Goal: Task Accomplishment & Management: Manage account settings

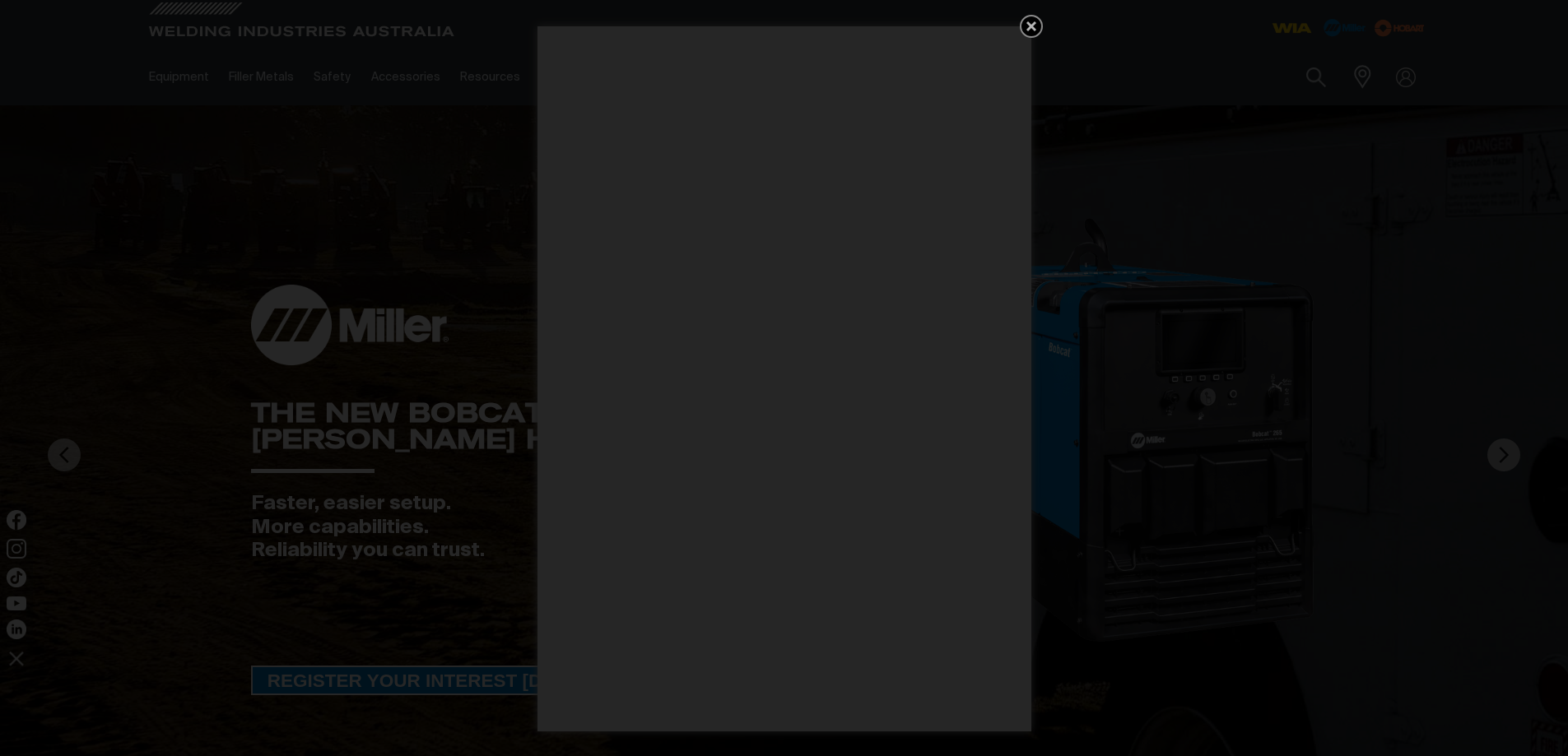
click at [1033, 30] on icon "Get 5 WIA Welding Guides Free!" at bounding box center [1031, 27] width 10 height 10
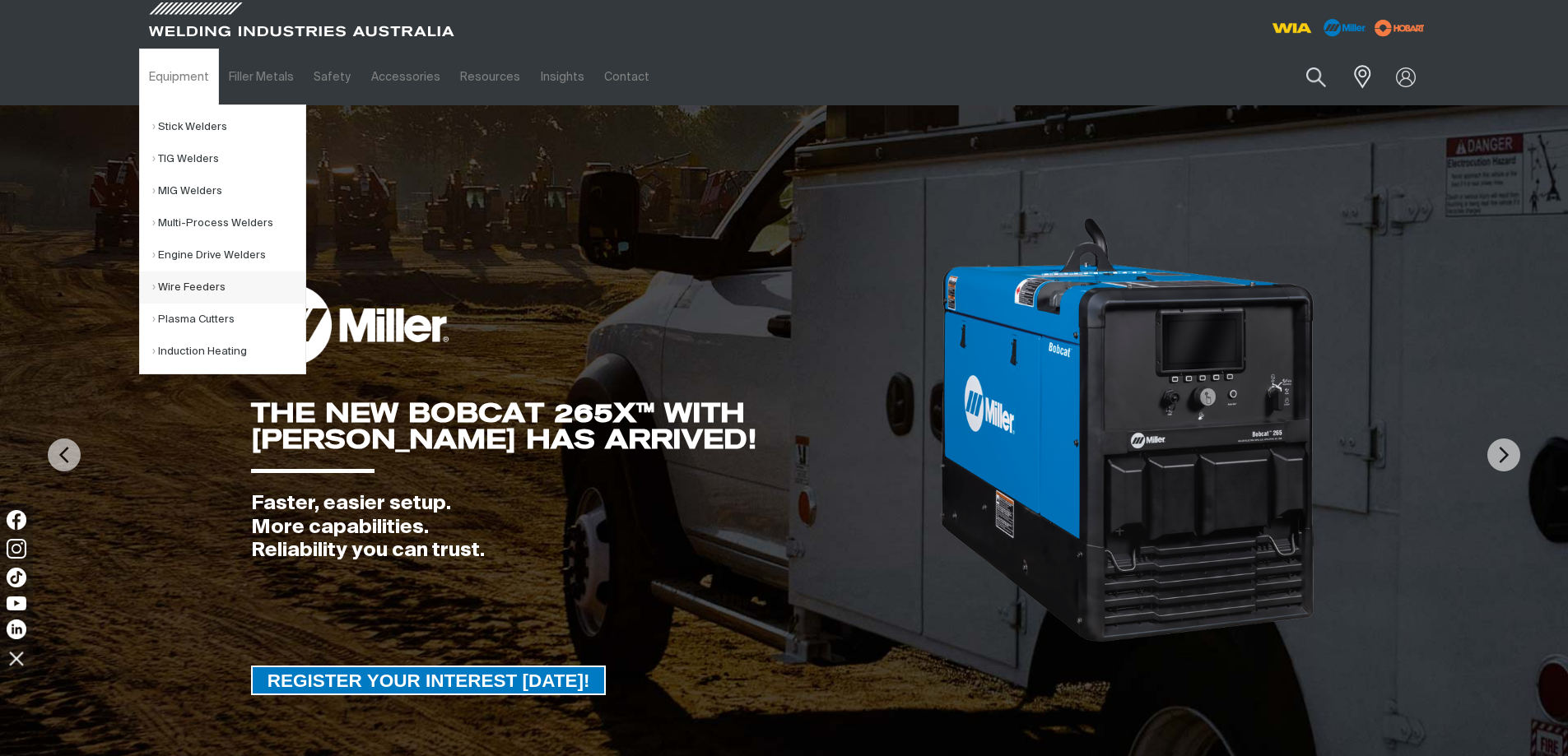
click at [173, 283] on link "Wire Feeders" at bounding box center [229, 288] width 153 height 32
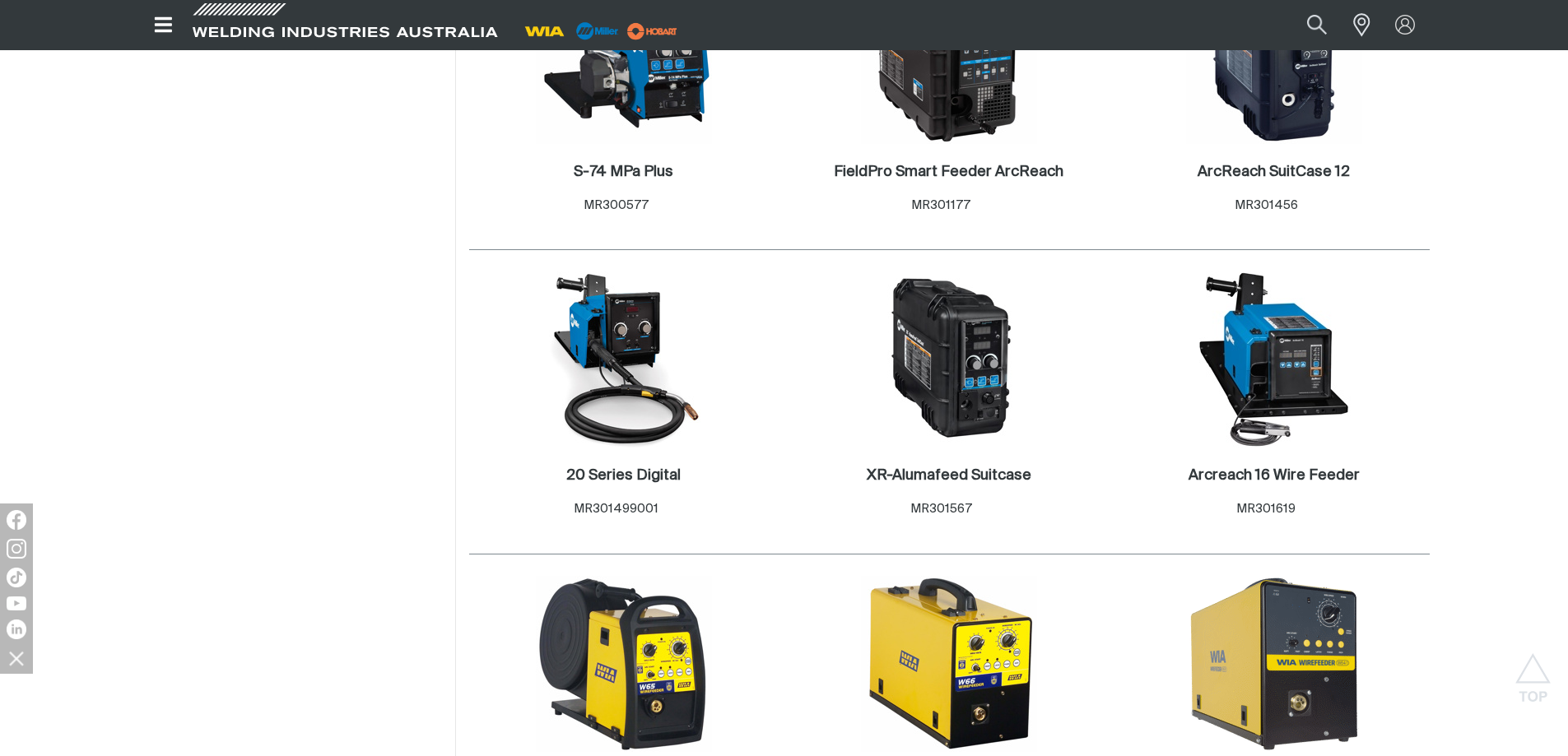
scroll to position [987, 0]
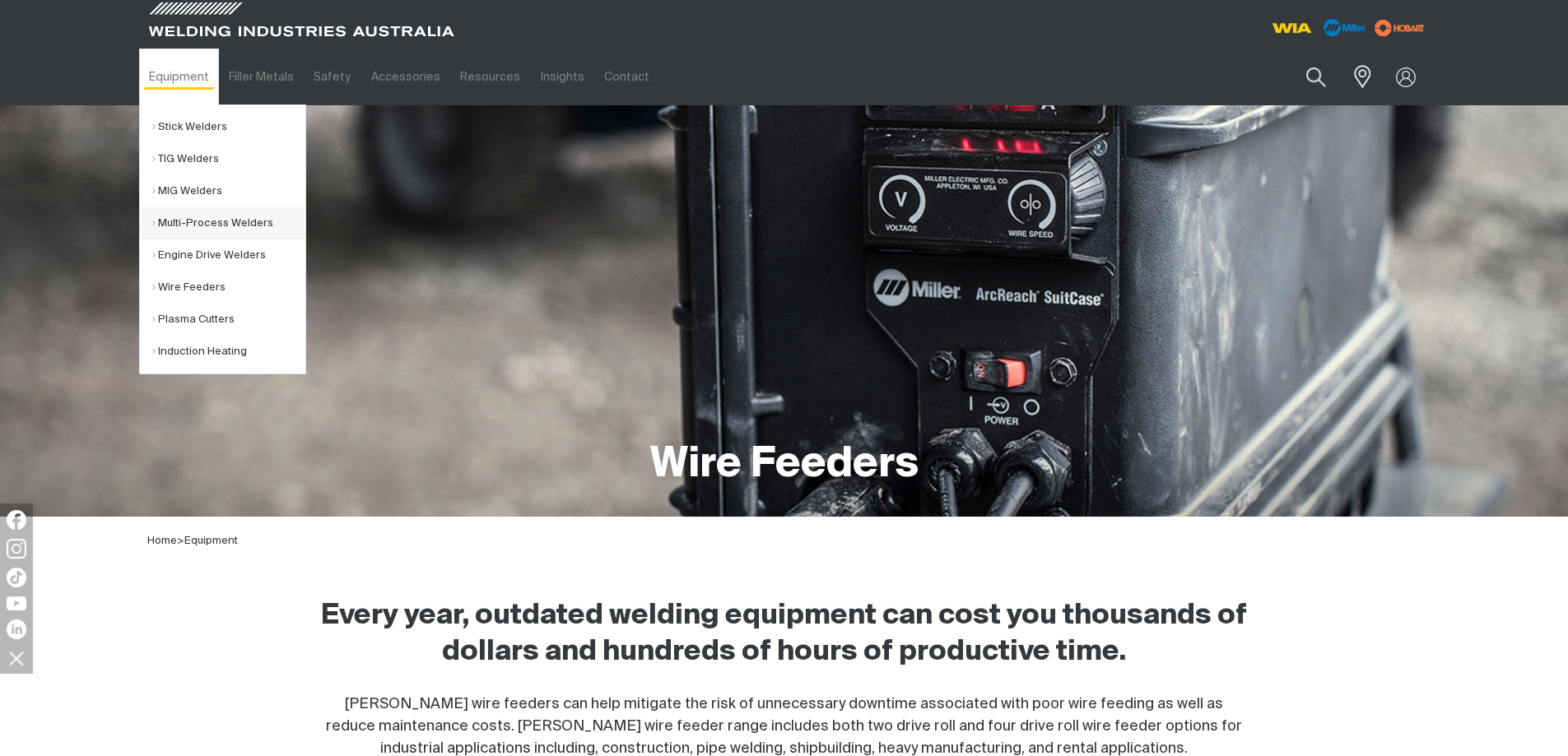
click at [171, 221] on link "Multi-Process Welders" at bounding box center [229, 223] width 153 height 32
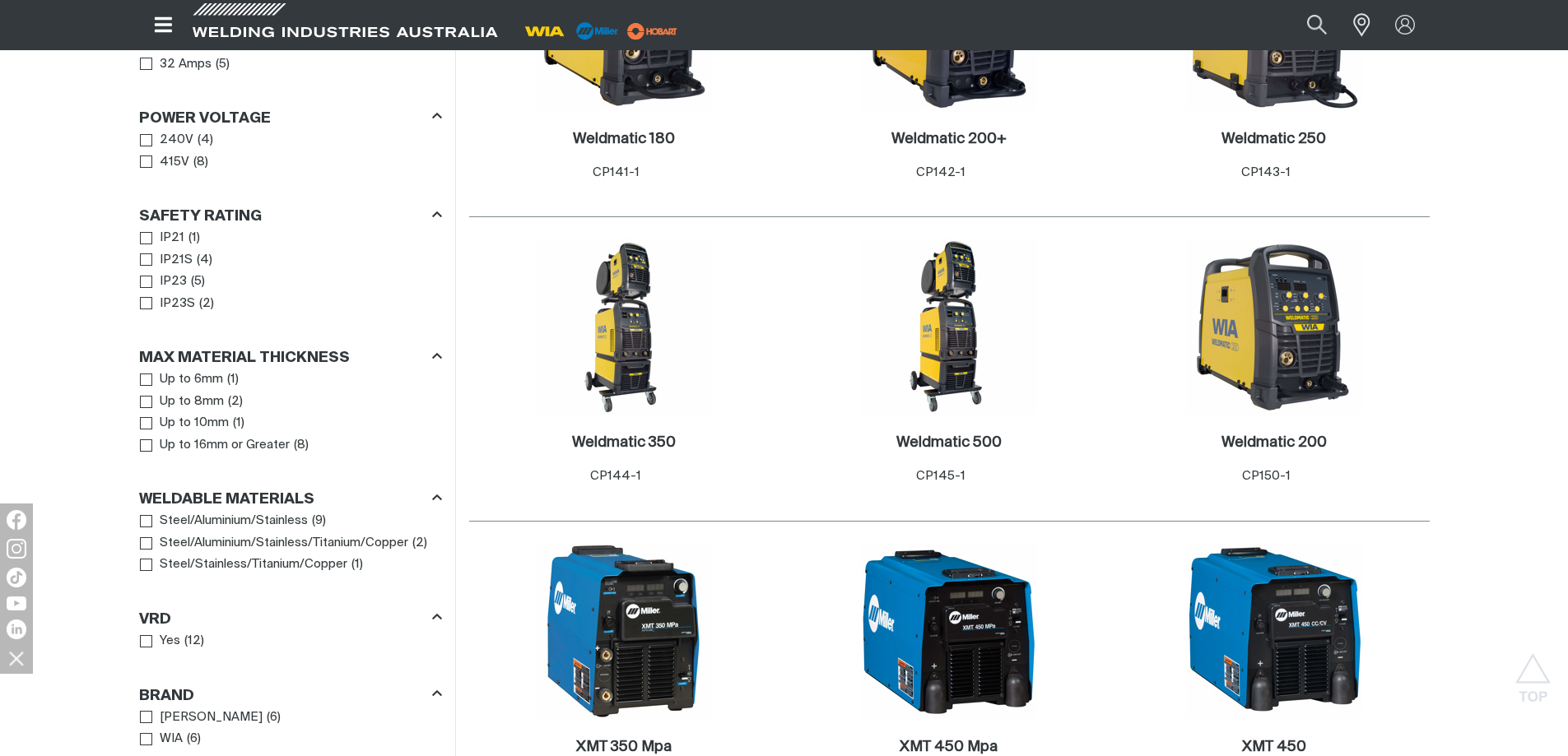
scroll to position [987, 0]
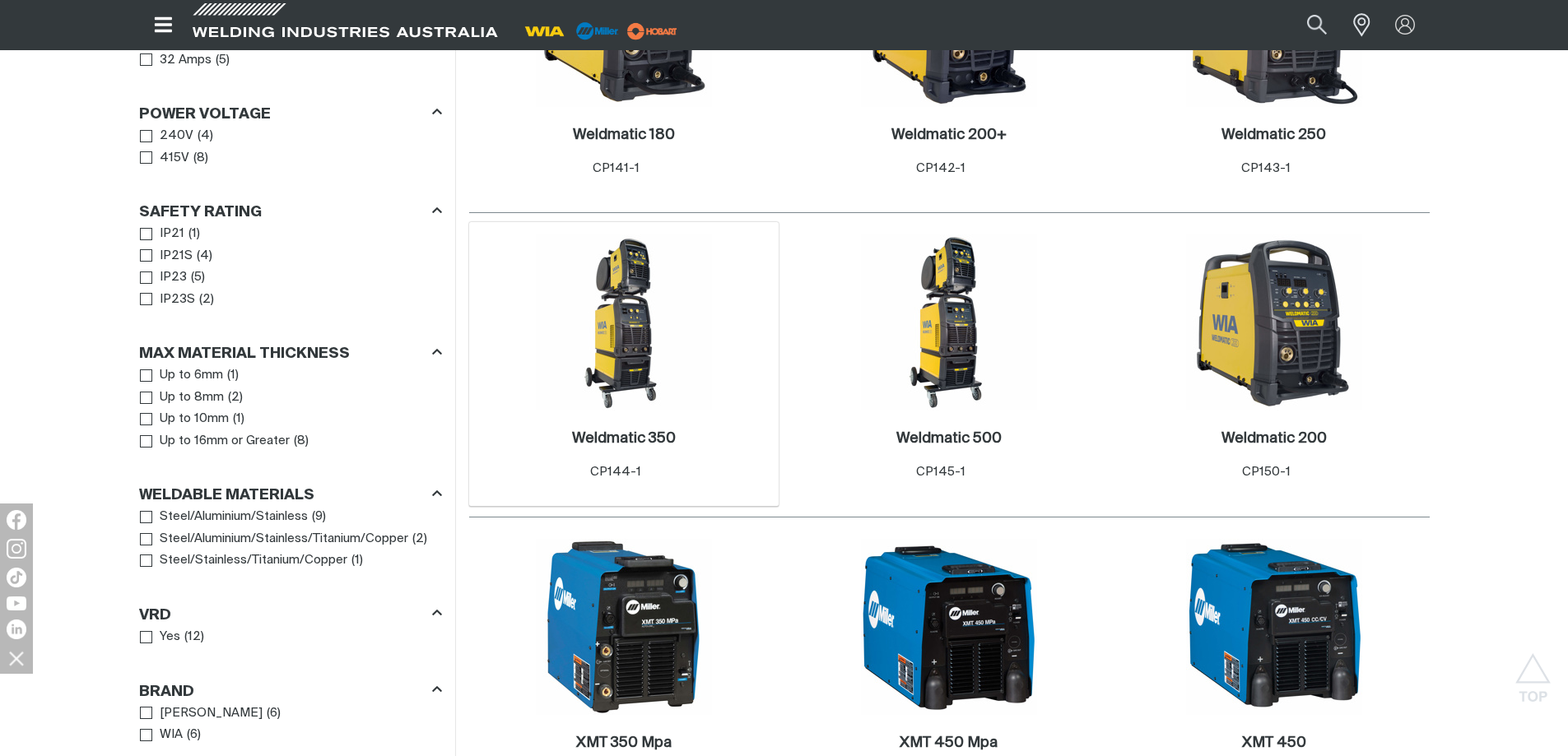
click at [625, 271] on img at bounding box center [623, 322] width 176 height 176
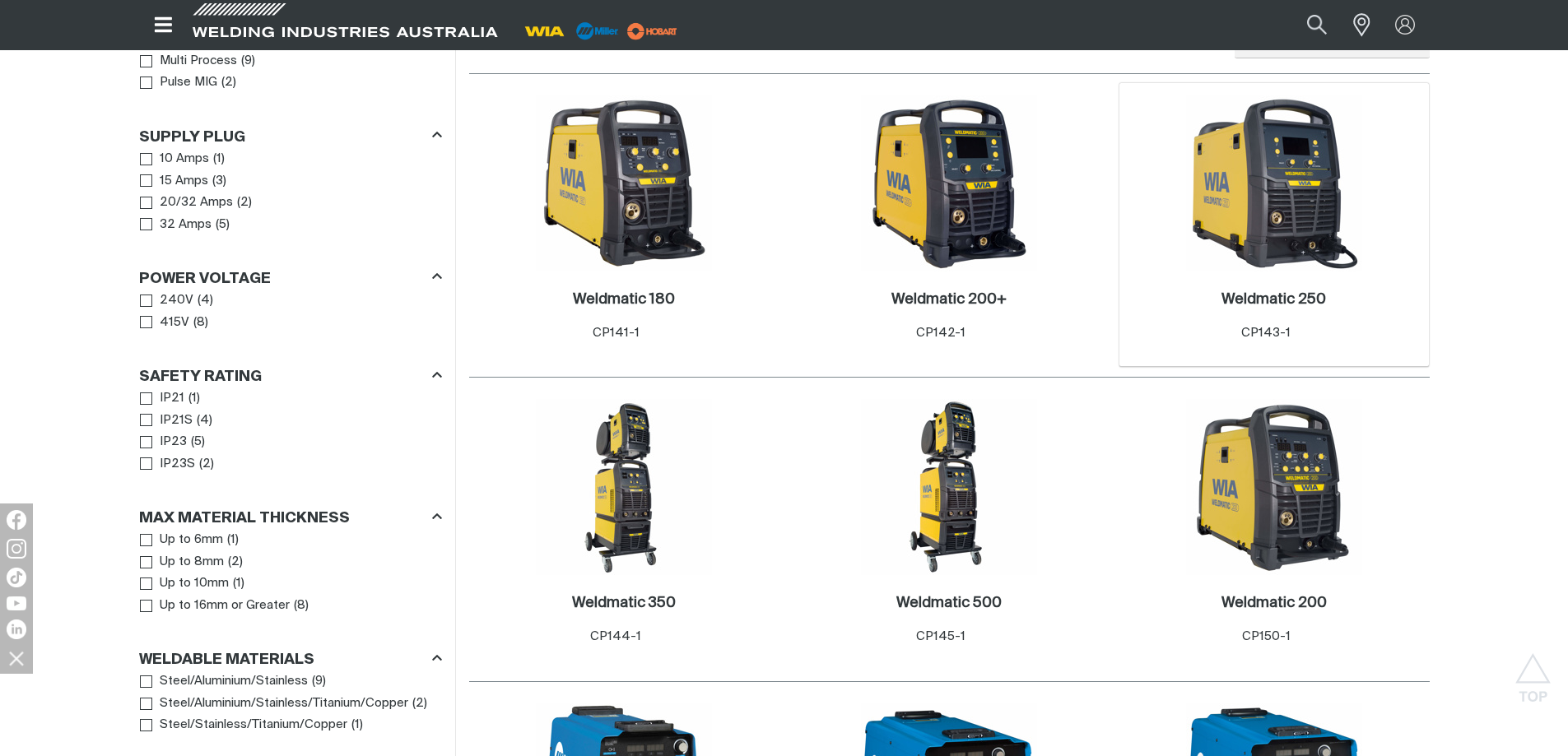
click at [1307, 210] on img at bounding box center [1274, 183] width 176 height 176
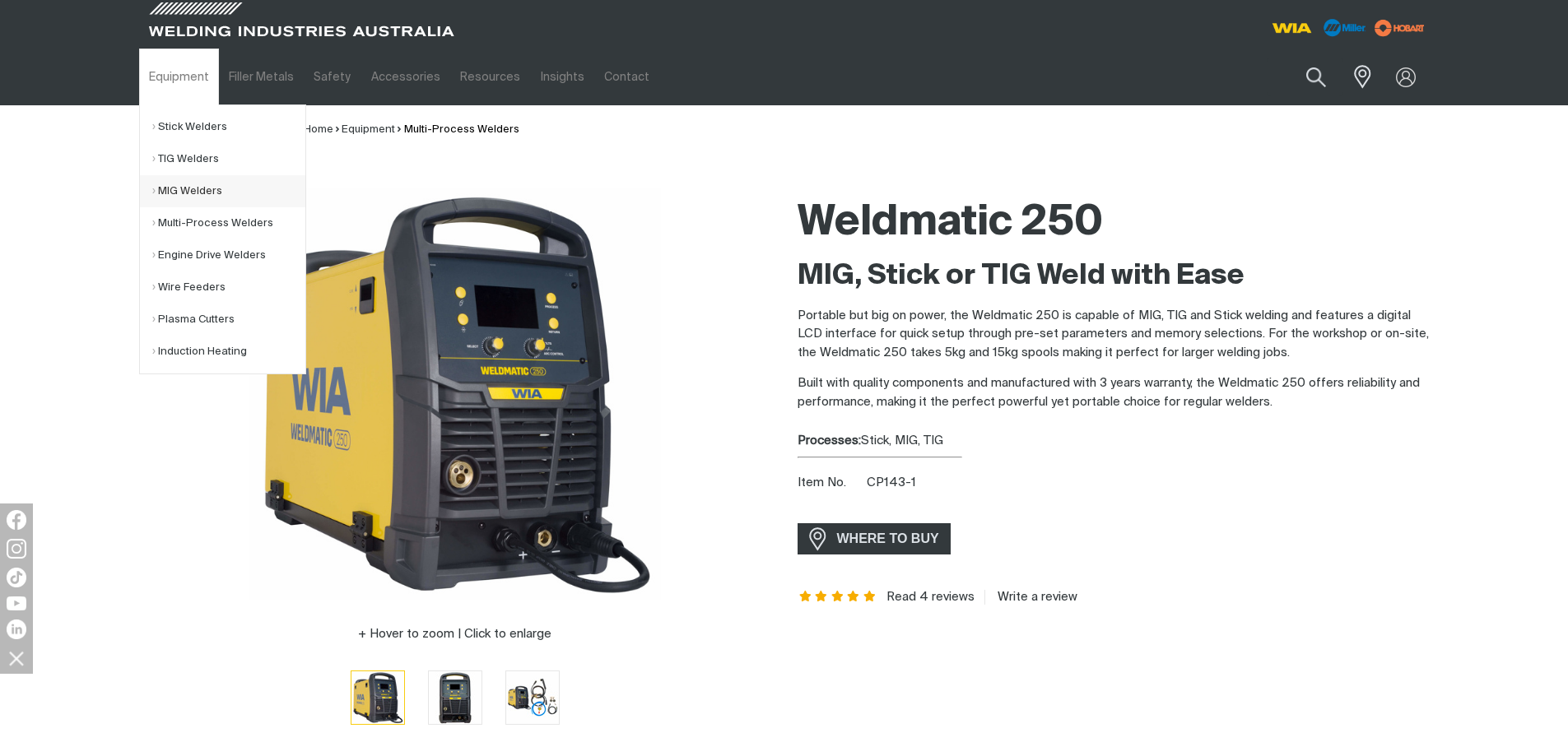
click at [179, 198] on link "MIG Welders" at bounding box center [229, 191] width 153 height 32
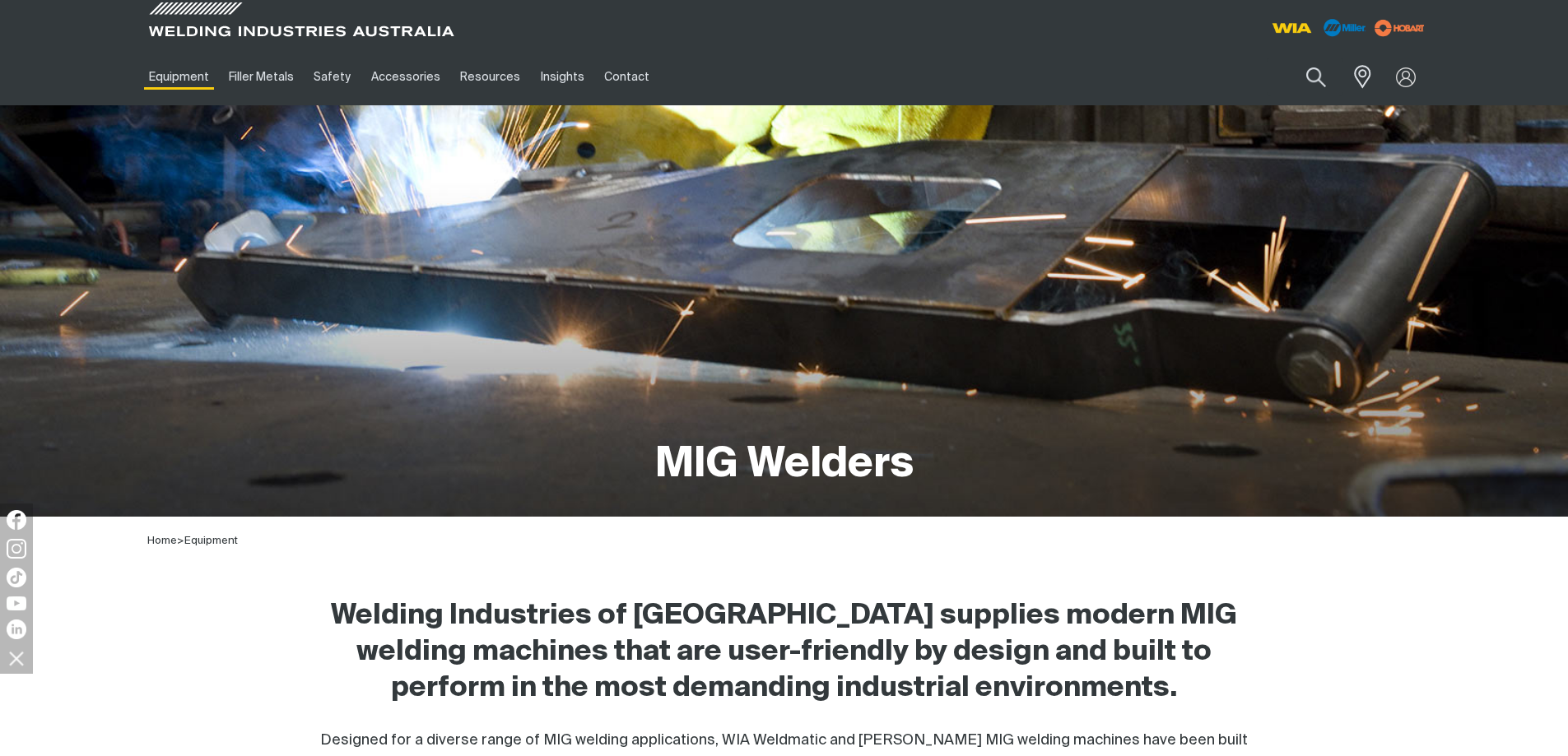
scroll to position [576, 0]
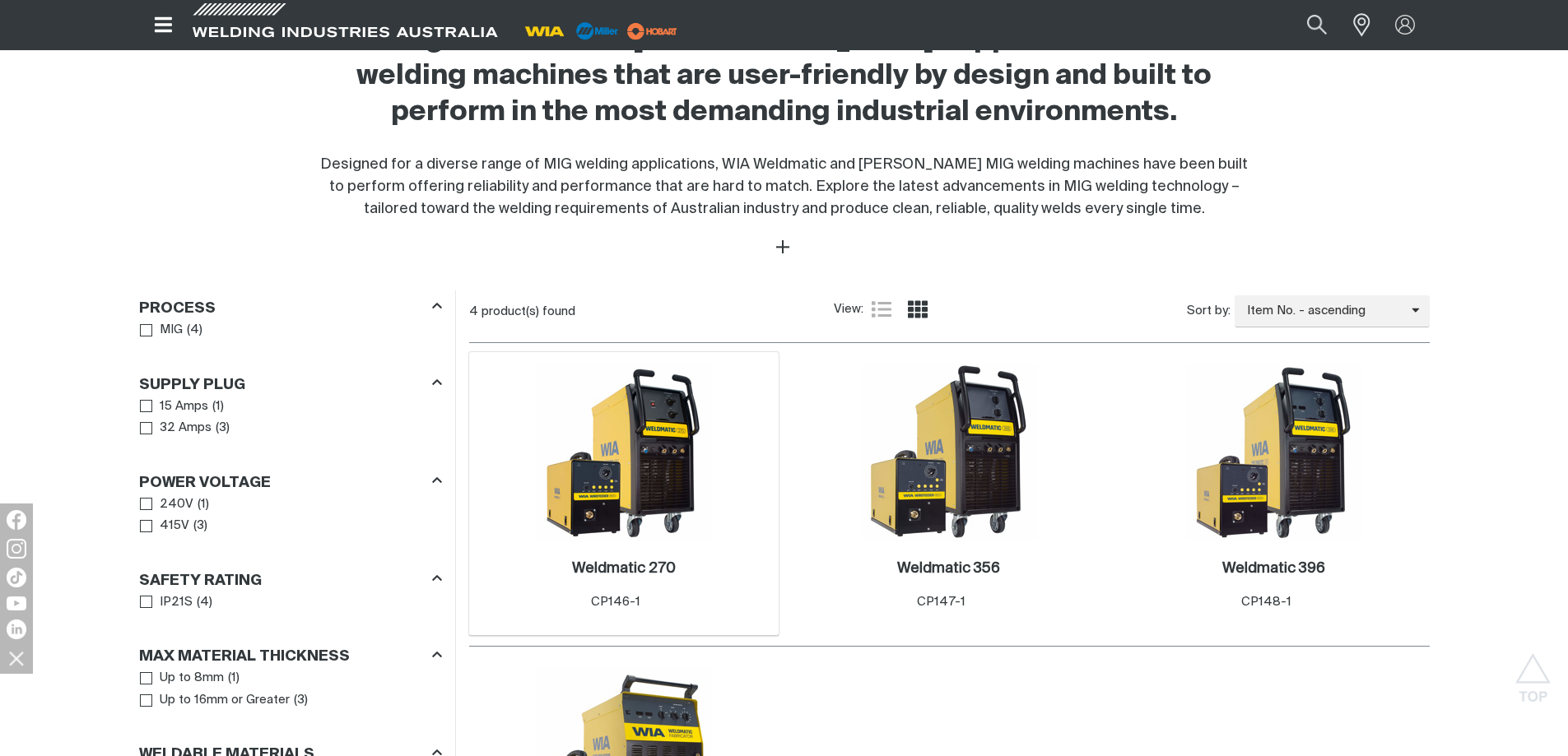
click at [659, 428] on img at bounding box center [623, 452] width 176 height 176
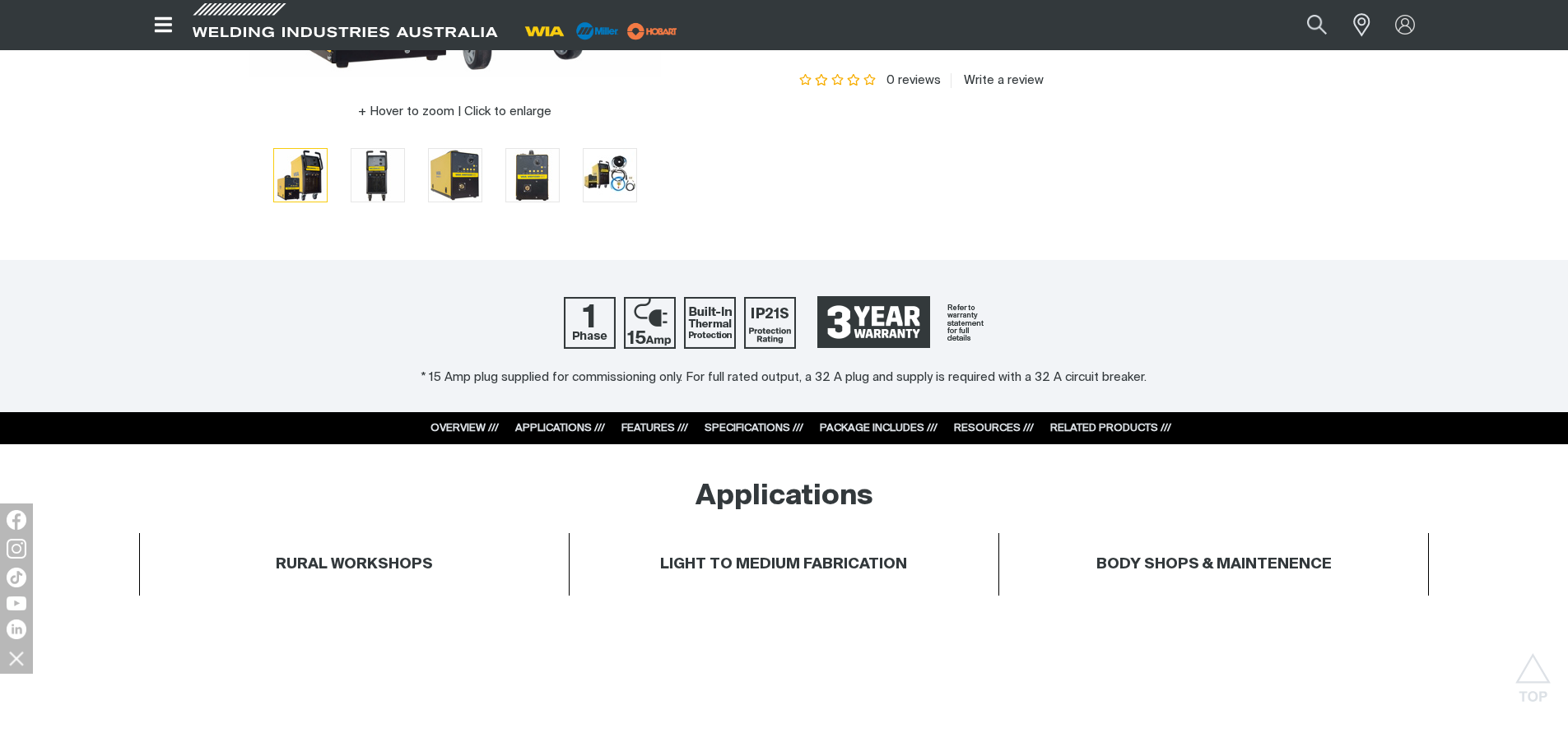
scroll to position [493, 0]
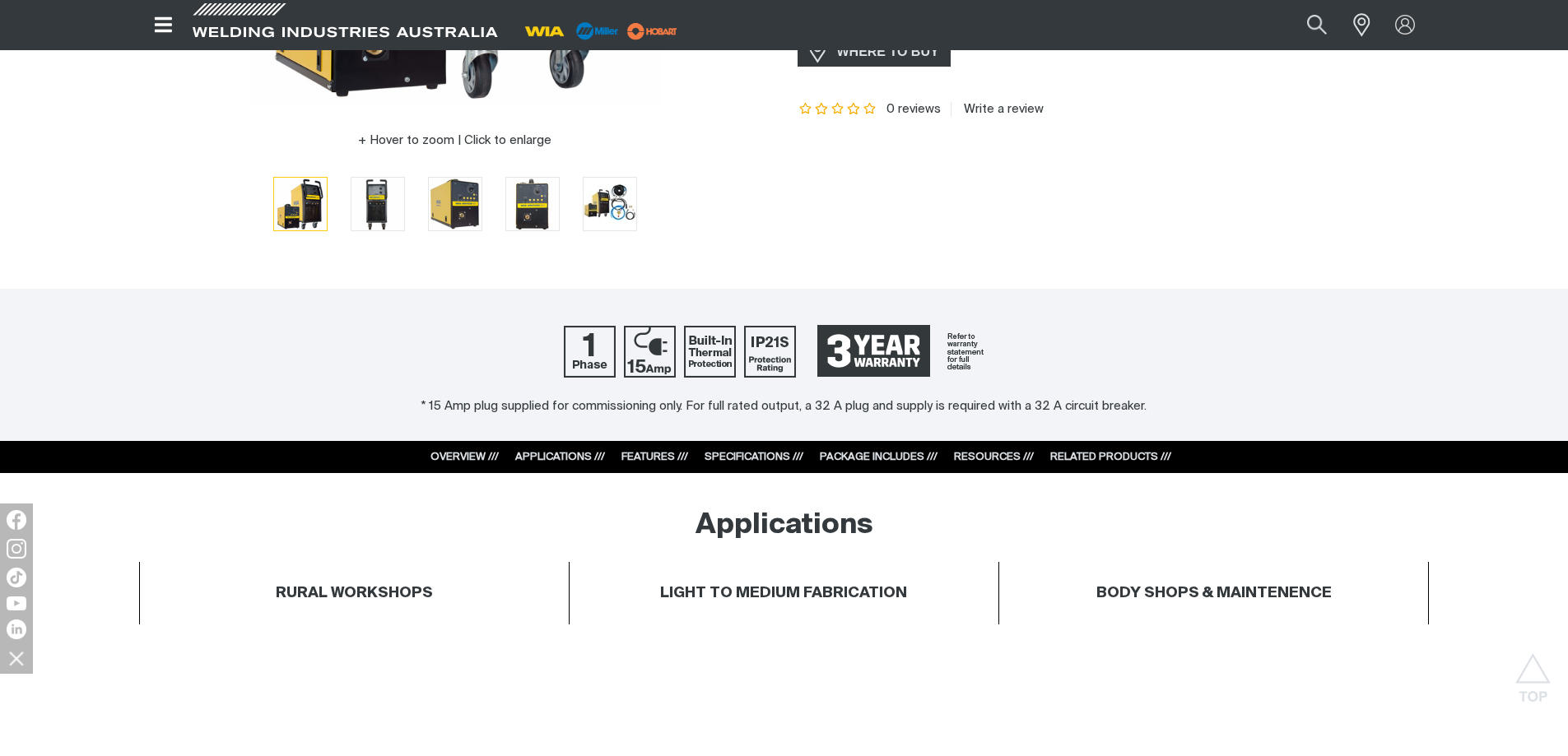
click at [860, 401] on div "* 15 Amp plug supplied for commissioning only. For full rated output, a 32 A pl…" at bounding box center [784, 407] width 1535 height 19
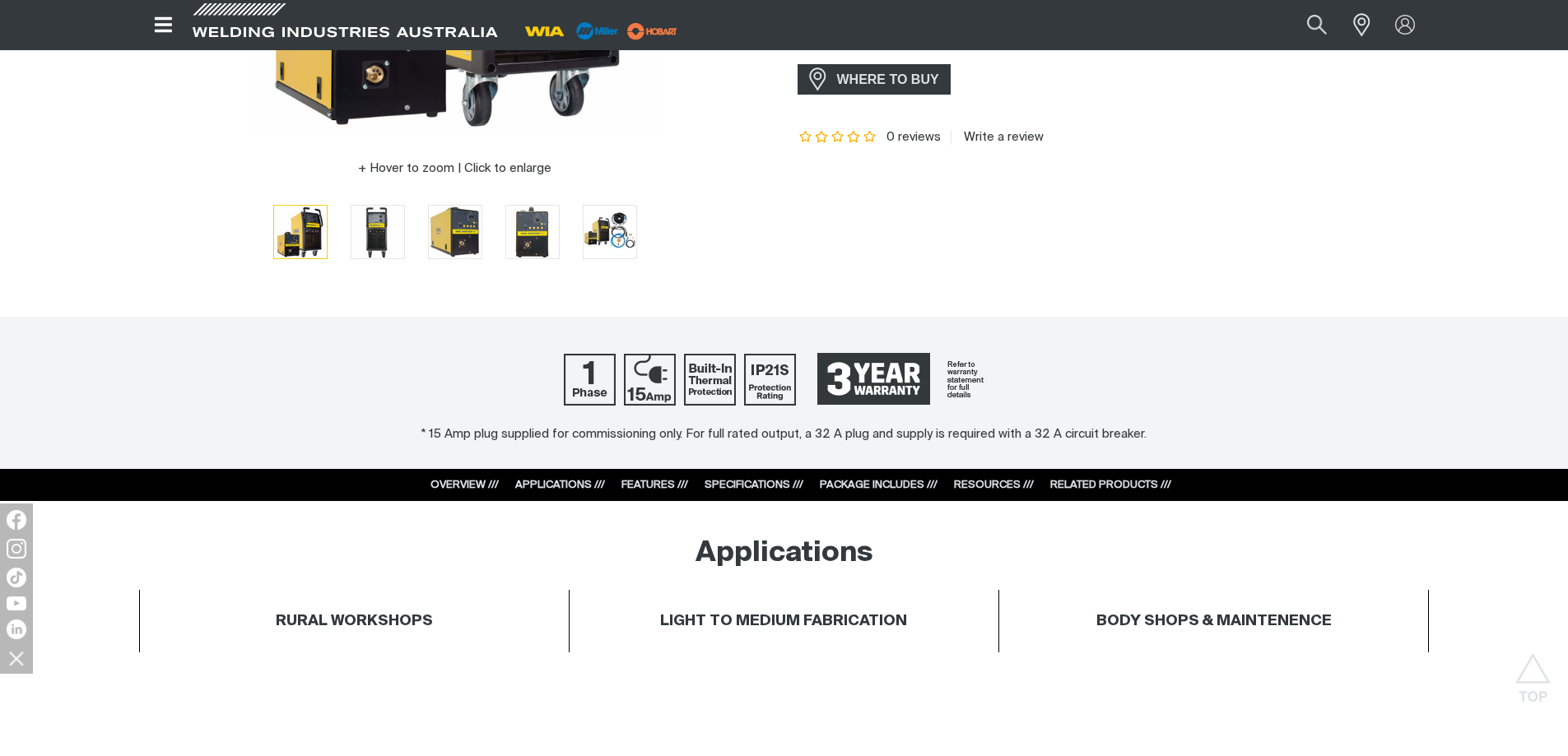
scroll to position [576, 0]
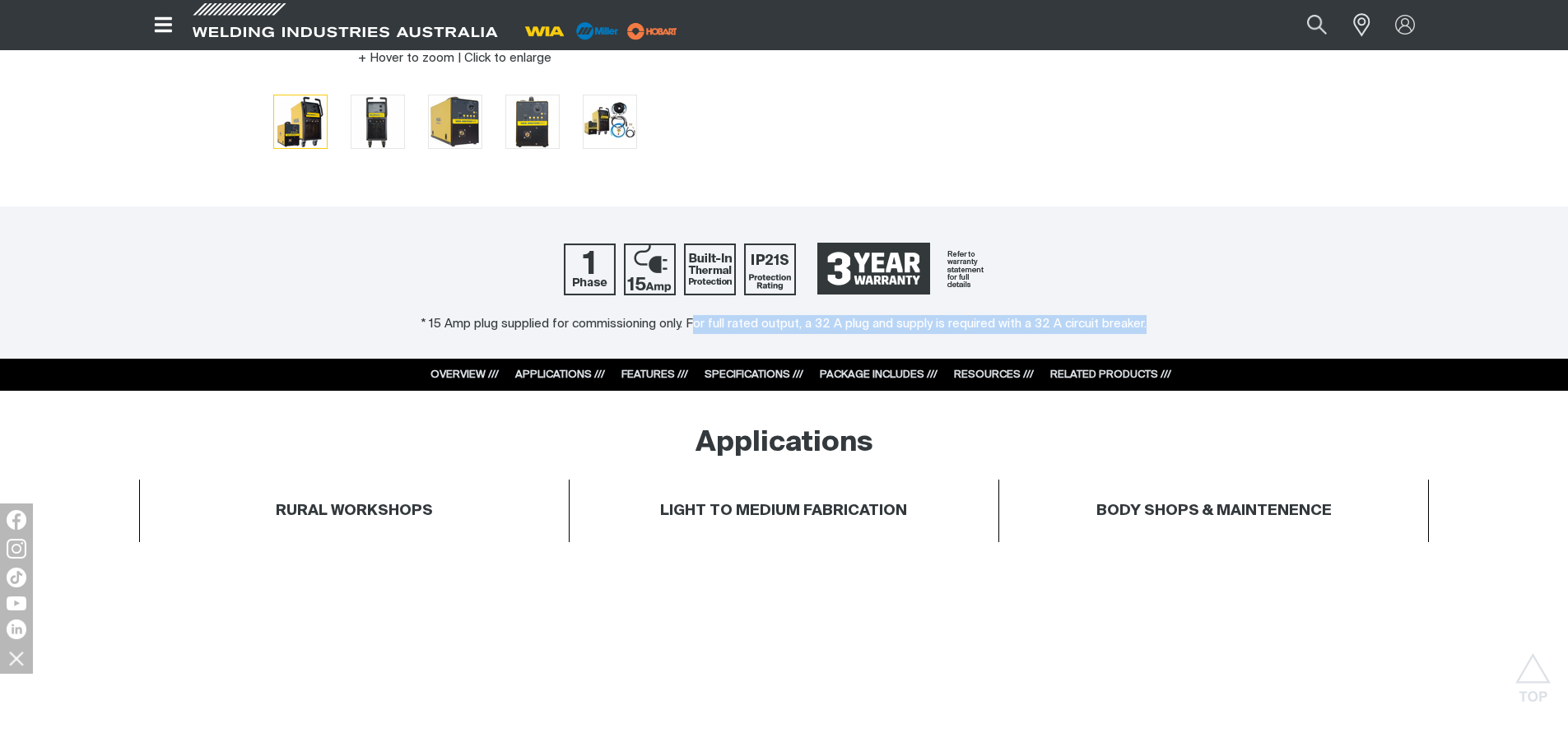
drag, startPoint x: 697, startPoint y: 330, endPoint x: 1148, endPoint y: 343, distance: 451.2
click at [1148, 343] on div "* 15 Amp plug supplied for commissioning only. For full rated output, a 32 A pl…" at bounding box center [784, 283] width 1568 height 153
click at [1111, 276] on div "* 15 Amp plug supplied for commissioning only. For full rated output, a 32 A pl…" at bounding box center [784, 283] width 1568 height 153
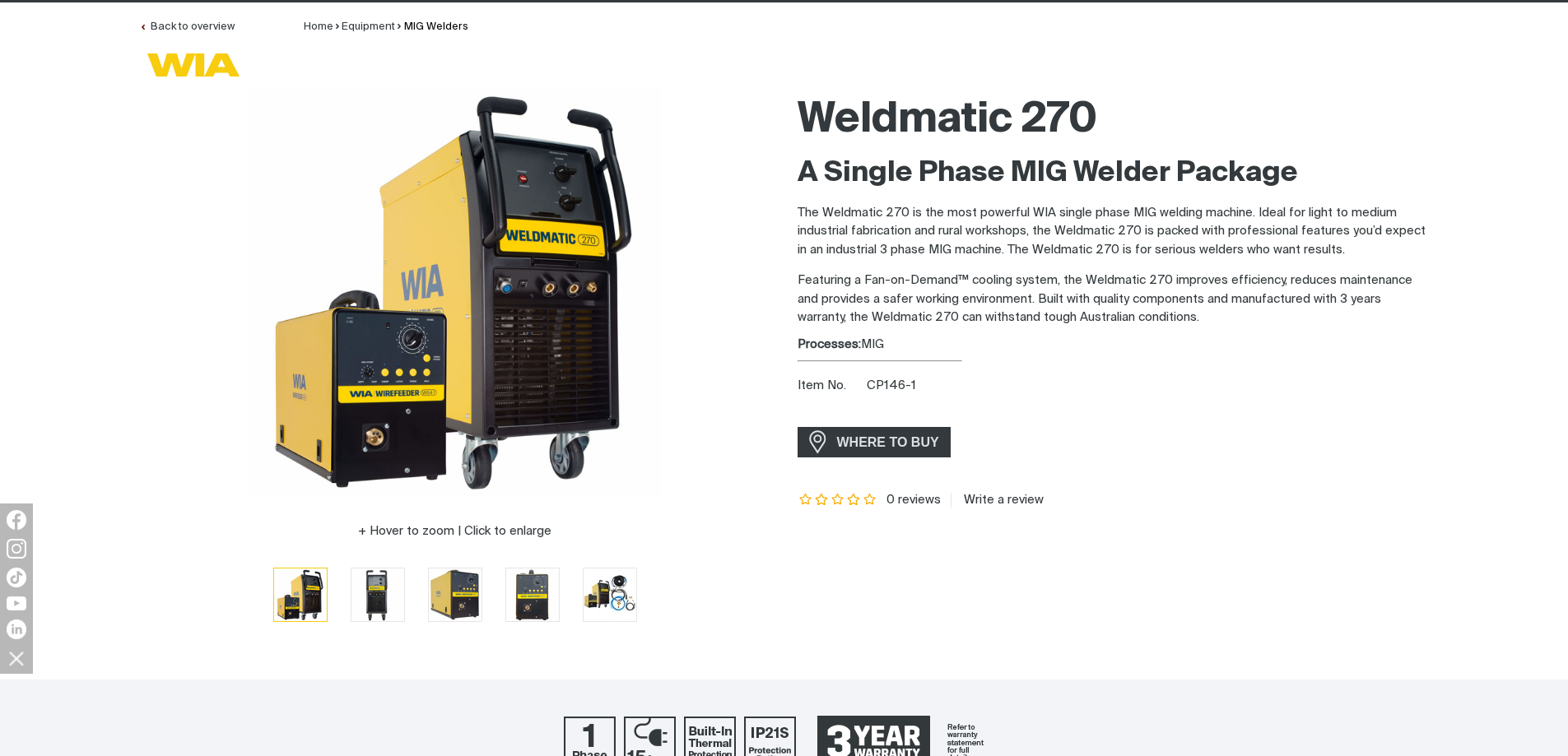
scroll to position [247, 0]
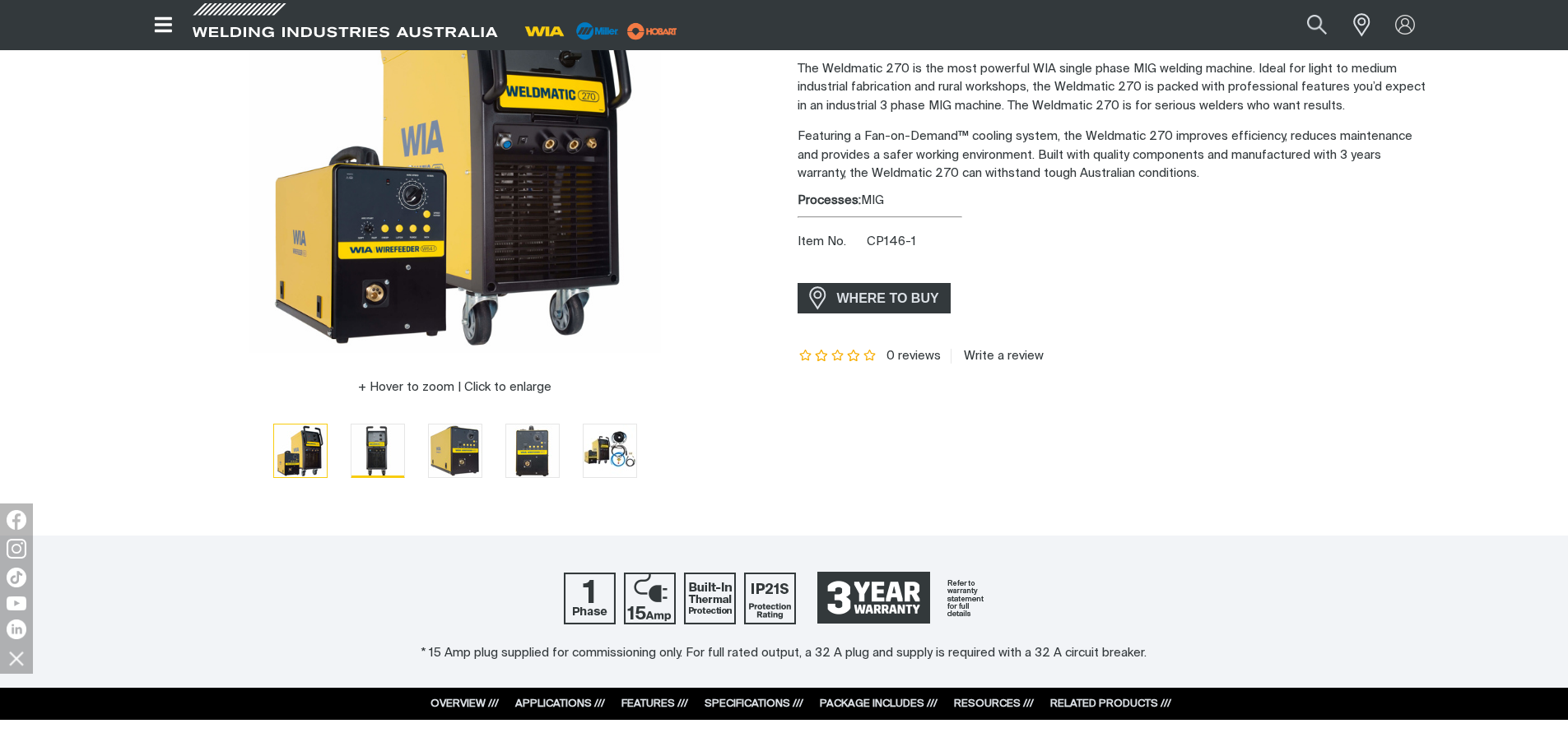
click at [379, 451] on img "Go to slide 2" at bounding box center [377, 450] width 53 height 53
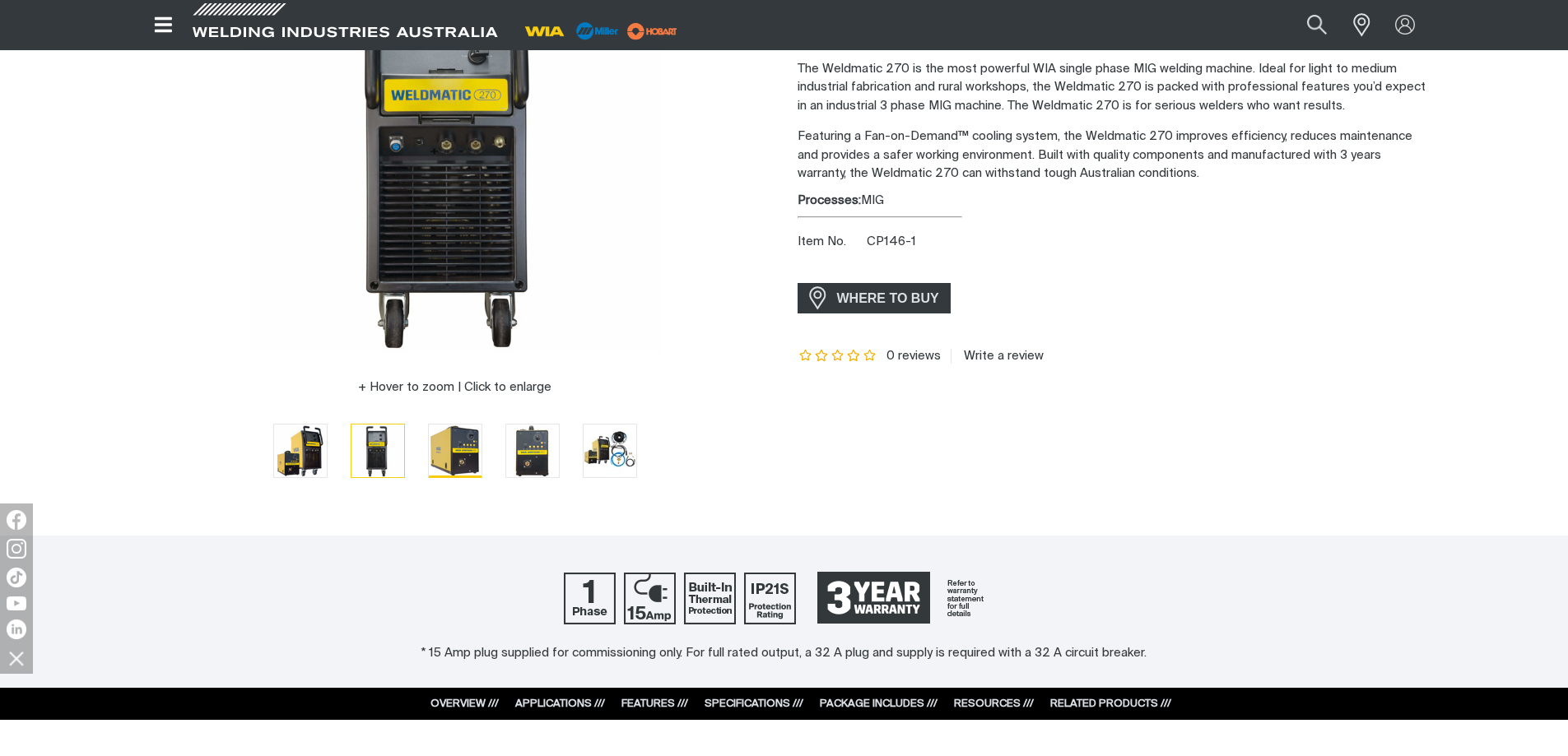
click at [464, 442] on img "Go to slide 3" at bounding box center [455, 450] width 53 height 53
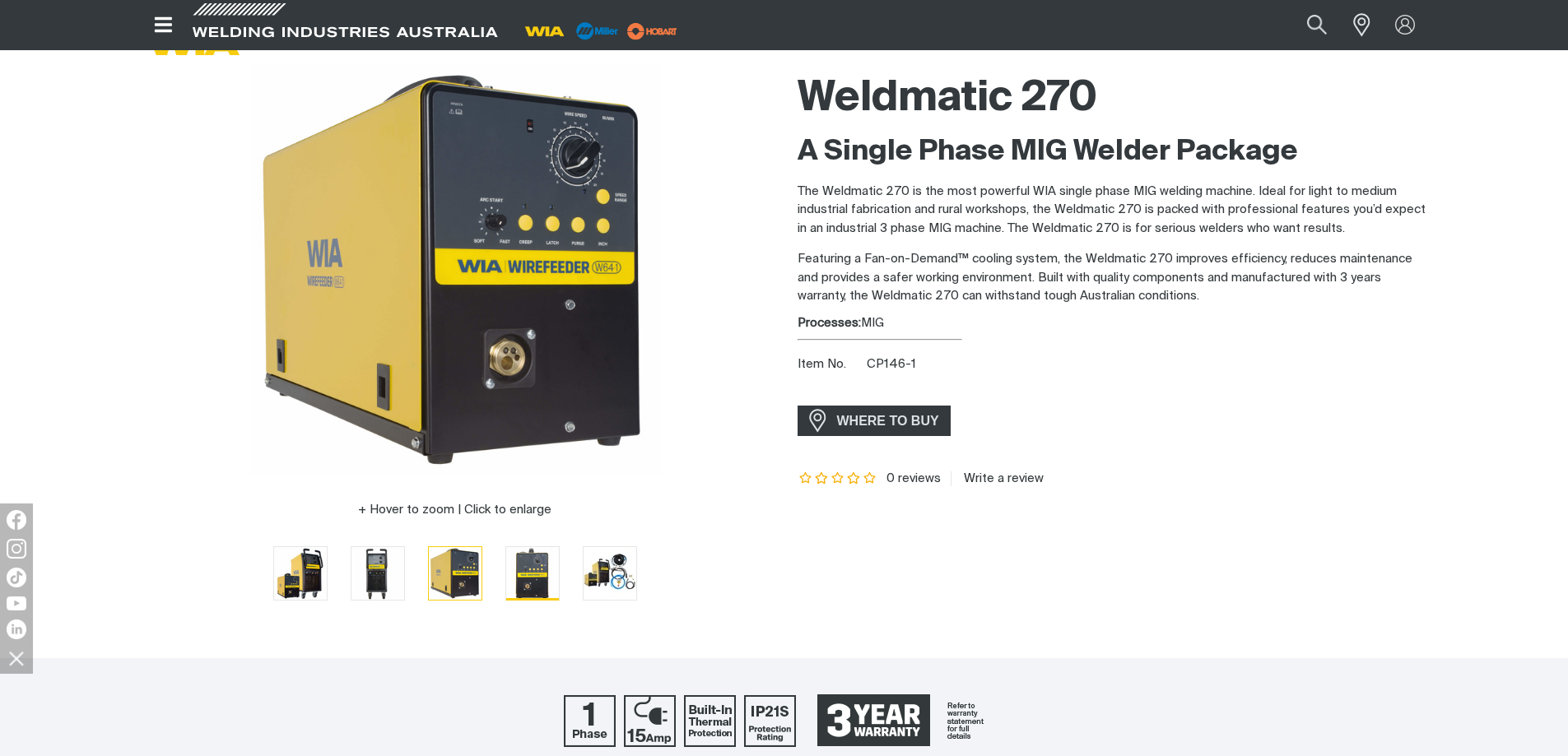
scroll to position [0, 0]
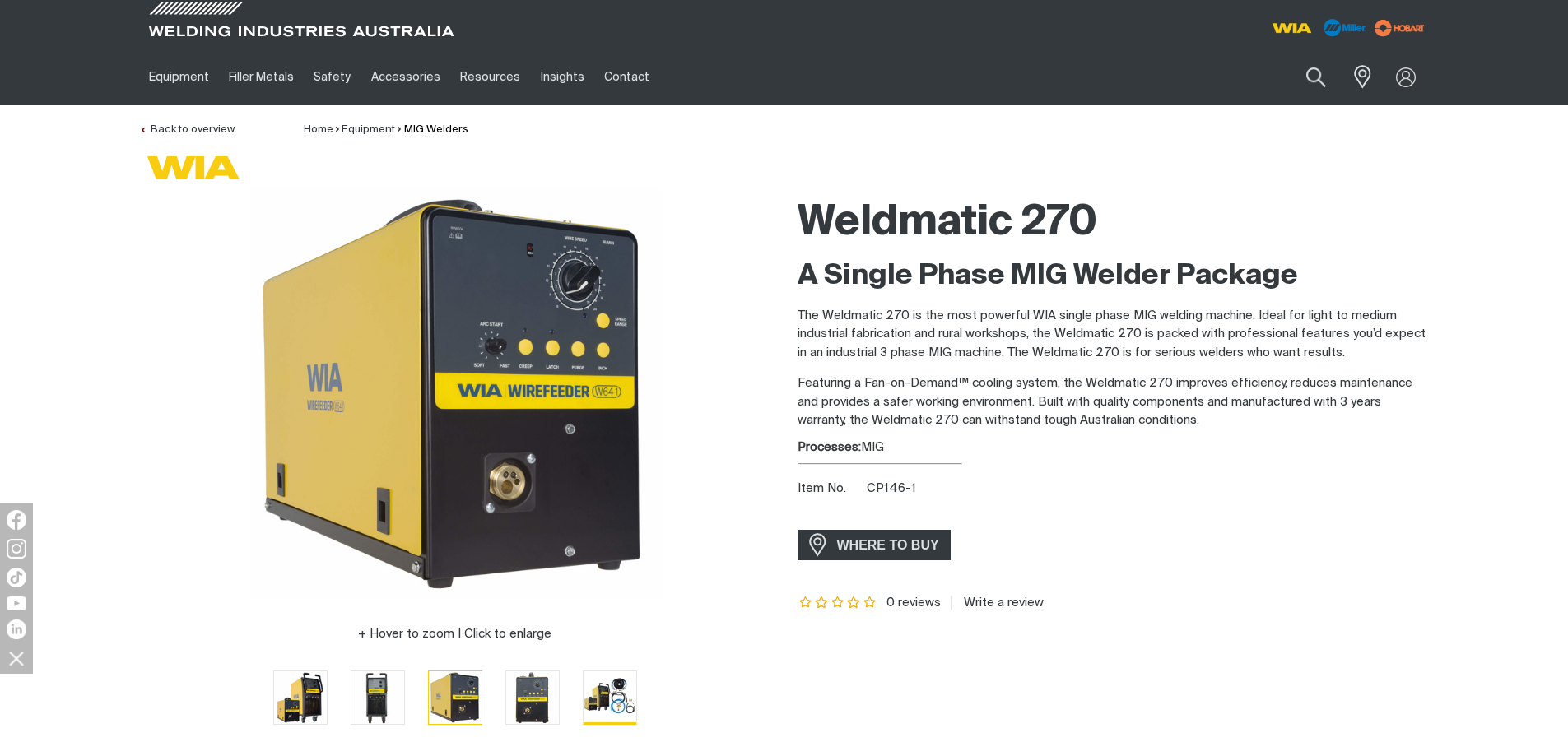
click at [618, 712] on img "Go to slide 5" at bounding box center [610, 697] width 53 height 52
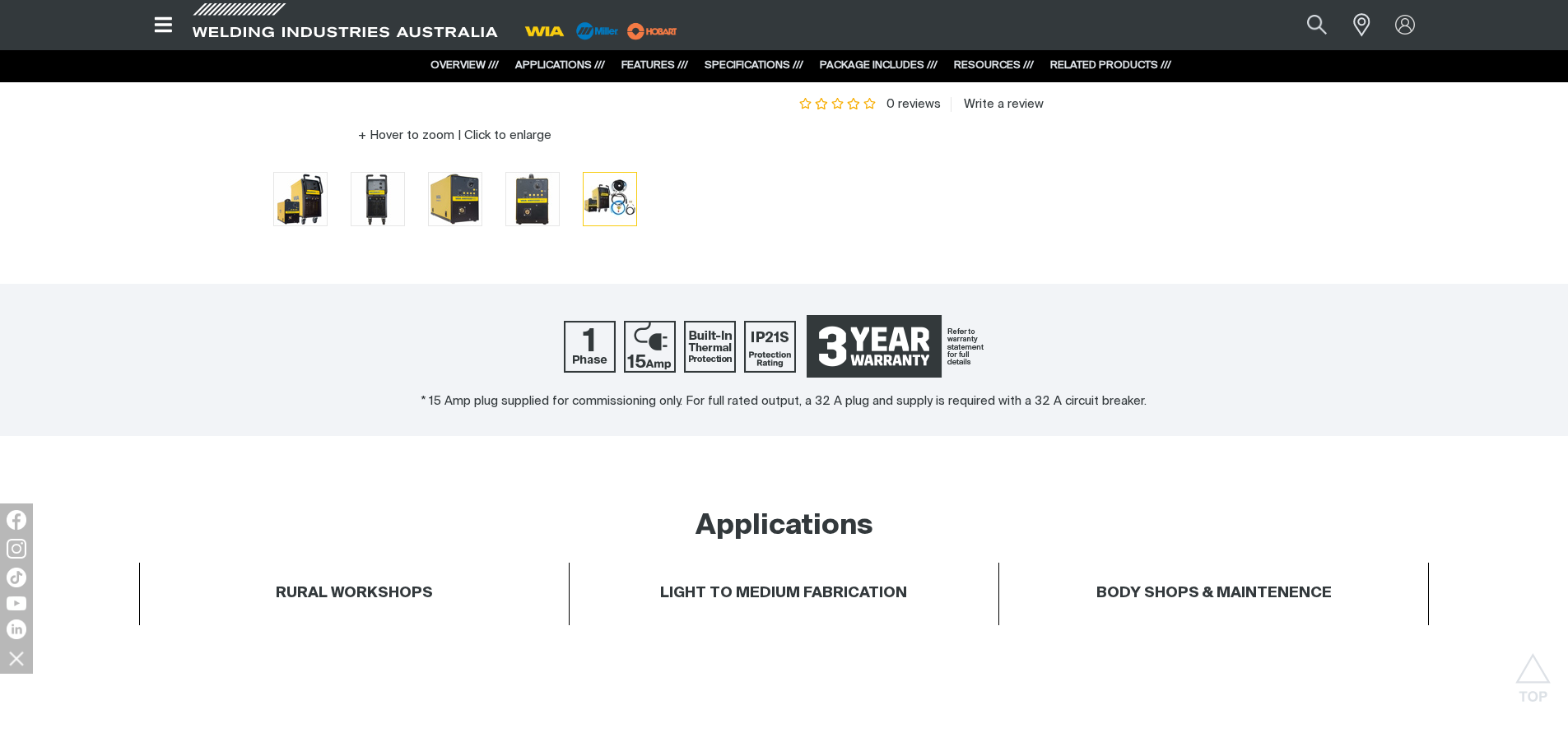
scroll to position [493, 0]
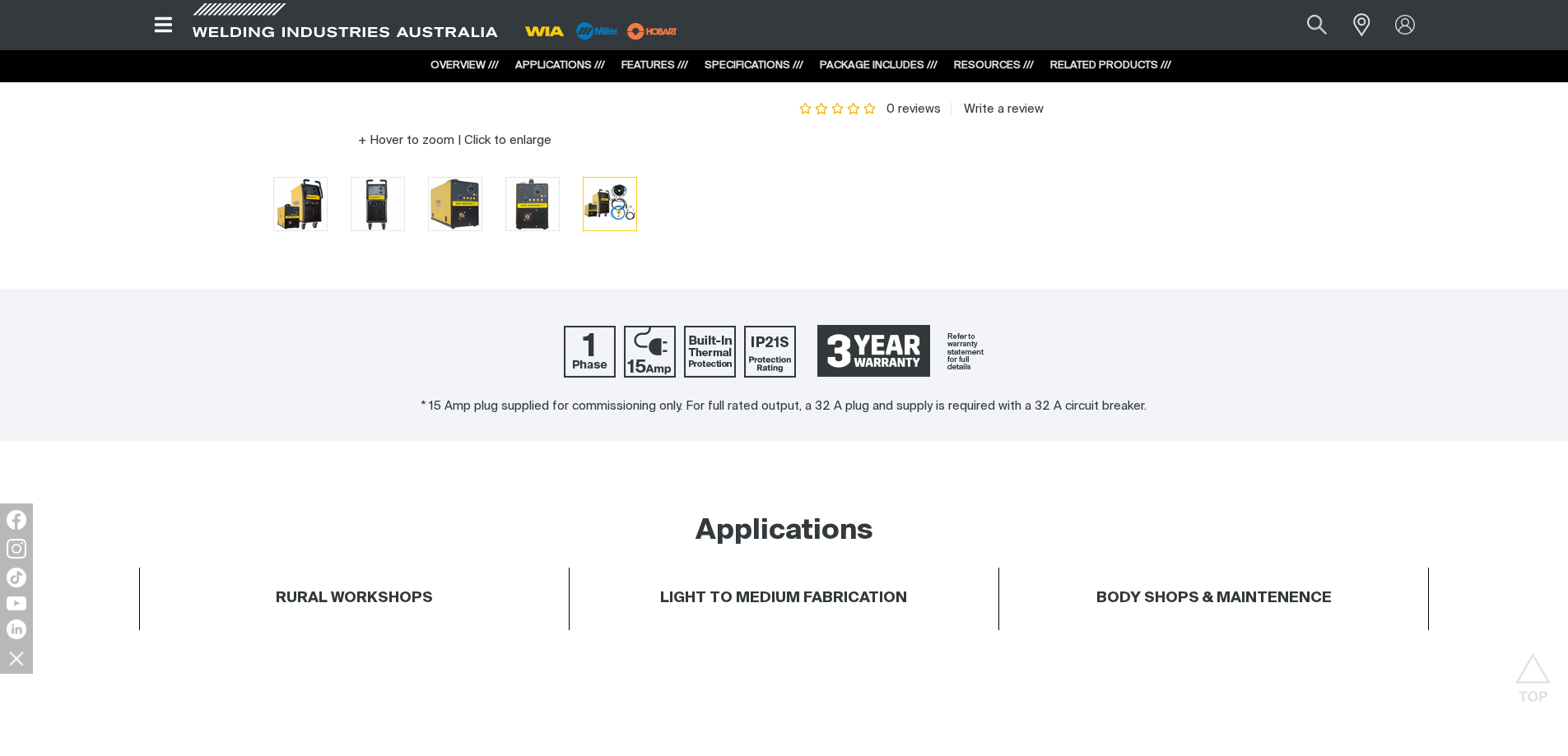
click at [479, 63] on link "OVERVIEW ///" at bounding box center [465, 65] width 68 height 11
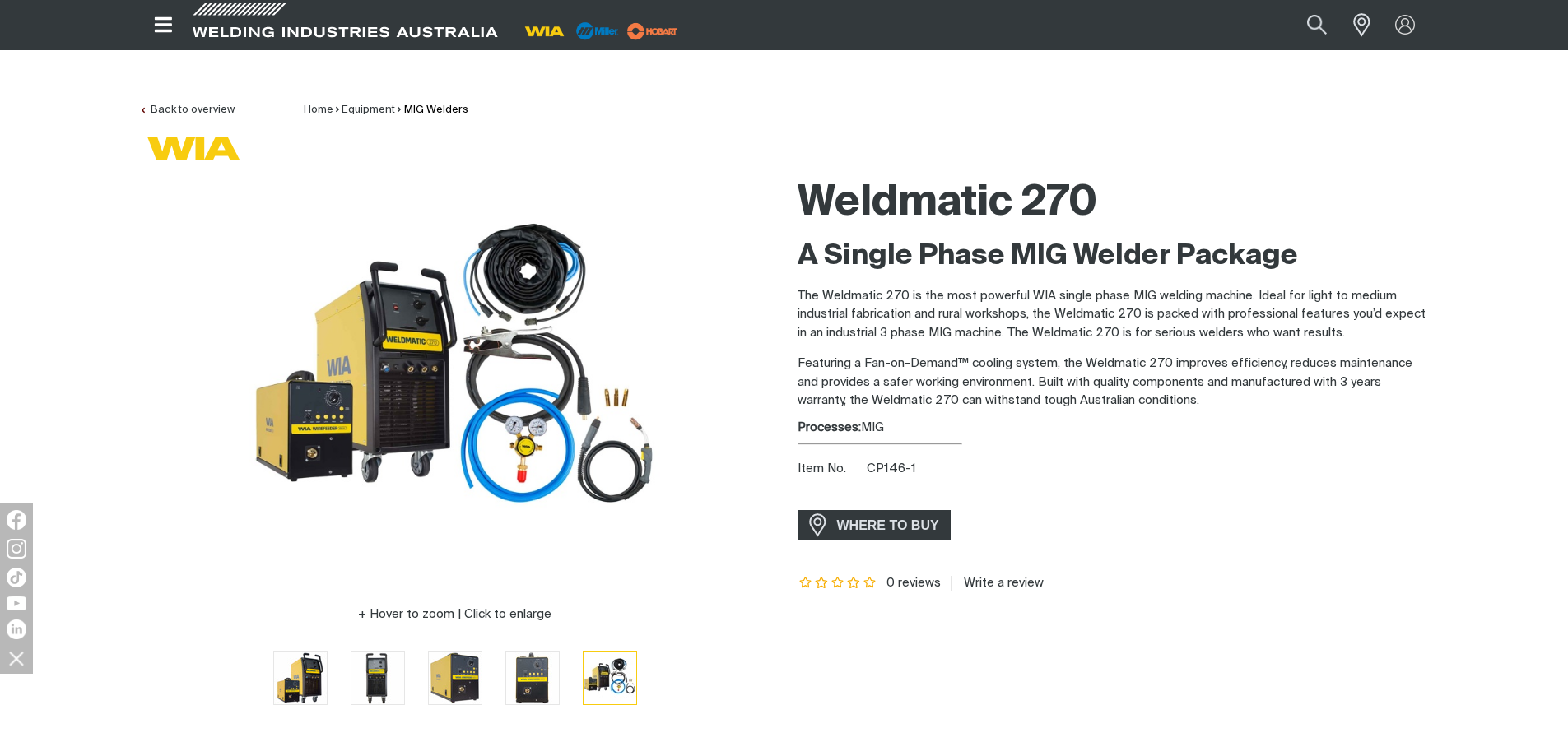
scroll to position [0, 0]
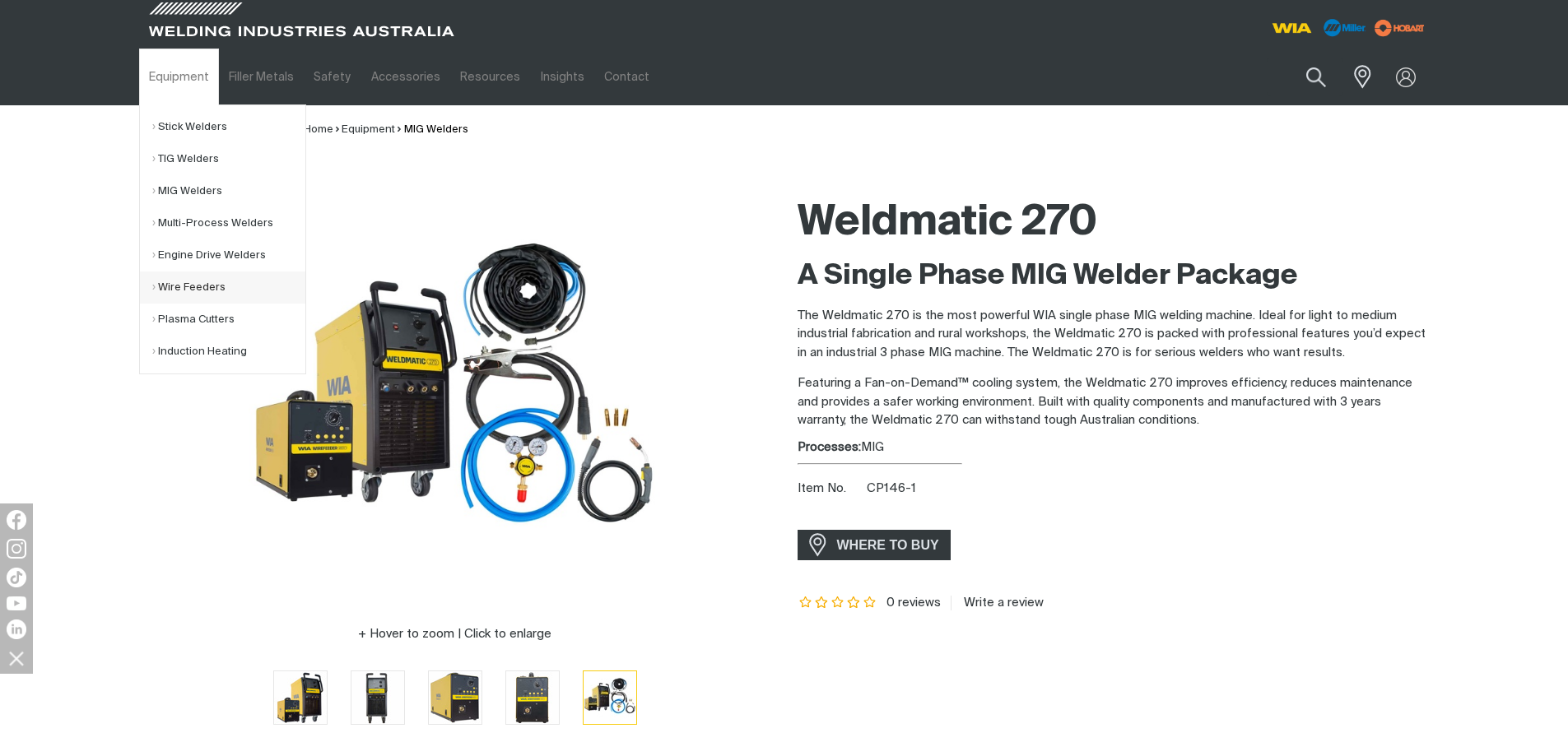
click at [216, 295] on link "Wire Feeders" at bounding box center [229, 288] width 153 height 32
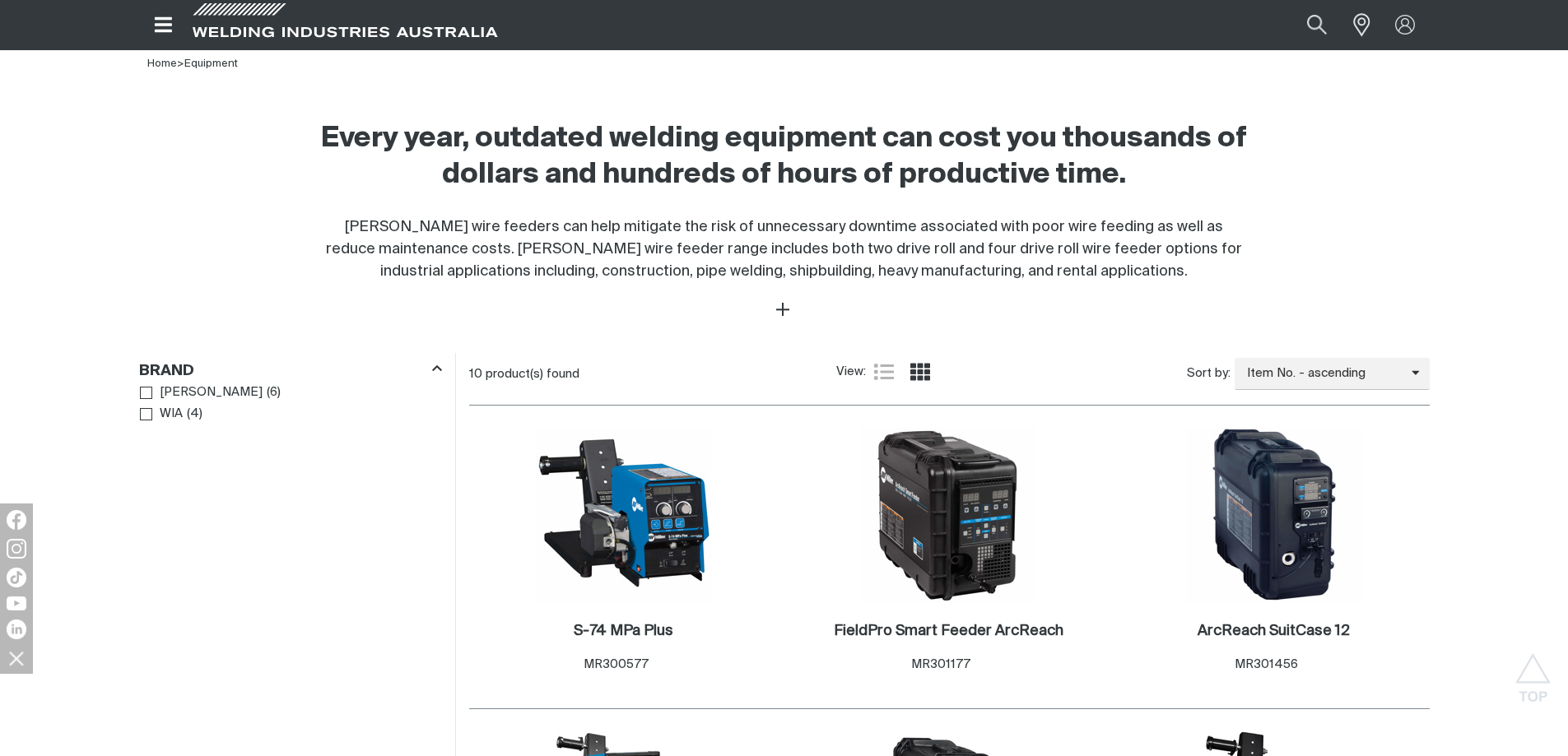
scroll to position [493, 0]
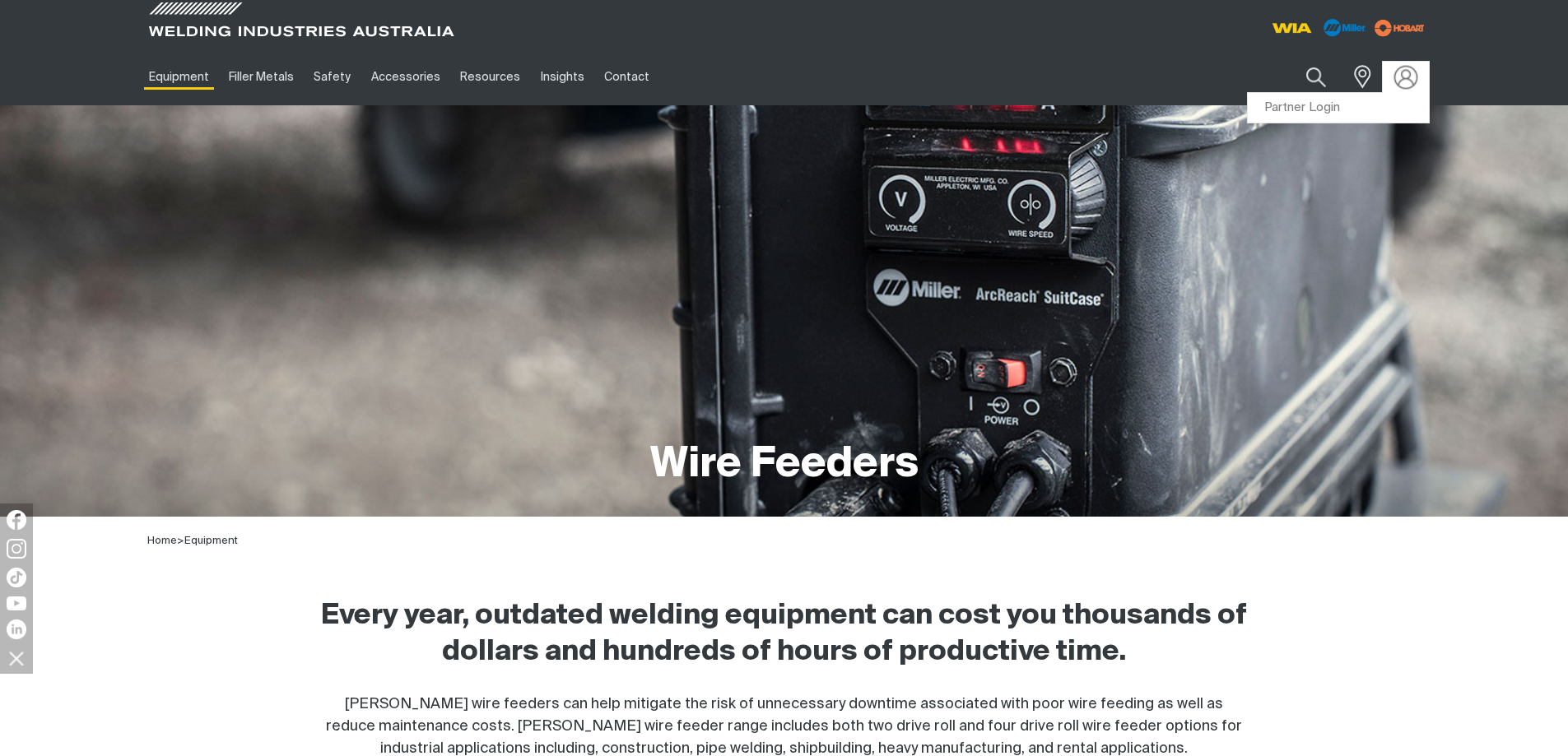
click at [1413, 76] on img at bounding box center [1405, 77] width 24 height 24
click at [1356, 109] on link "Partner Login" at bounding box center [1338, 108] width 181 height 31
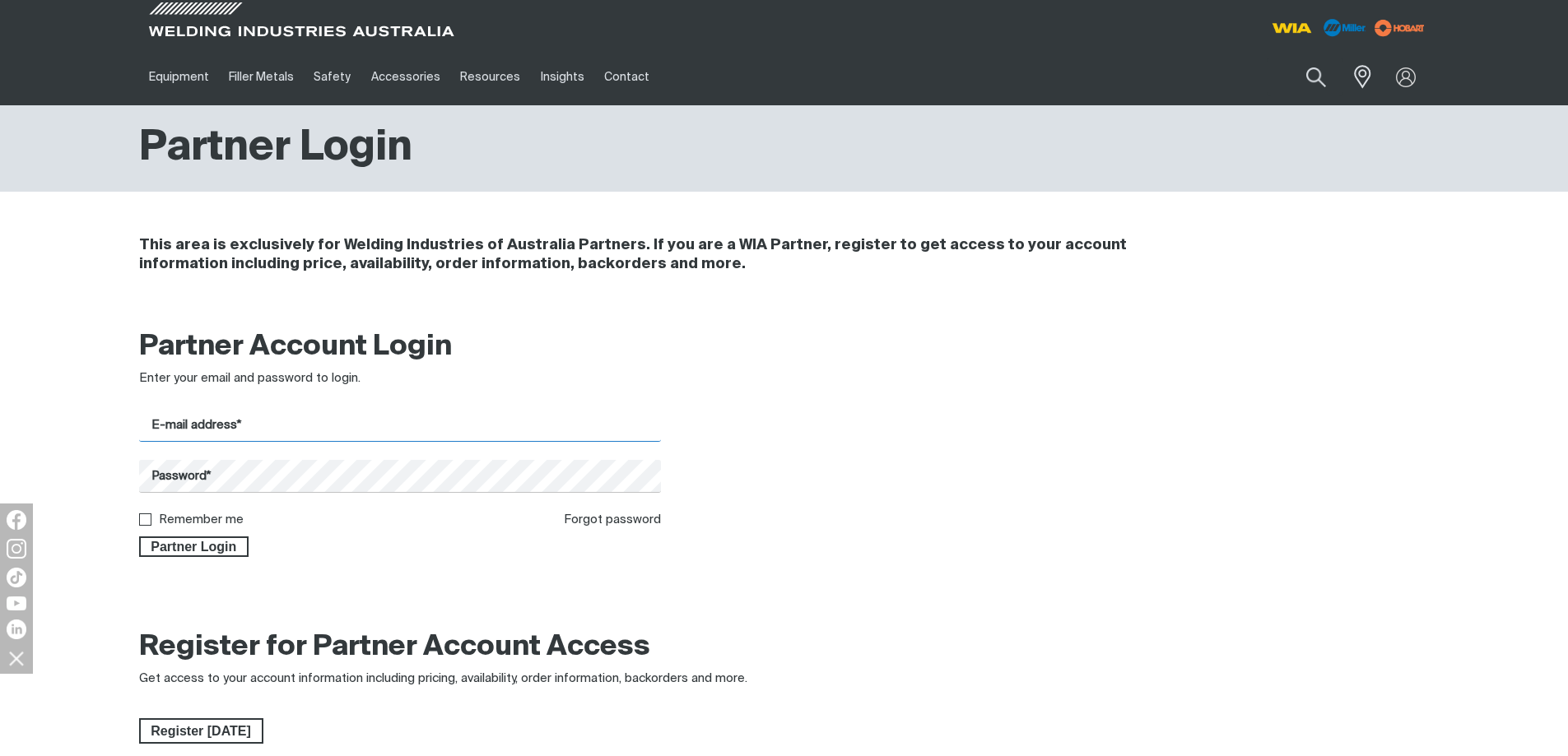
click at [222, 424] on input "E-mail address*" at bounding box center [400, 425] width 523 height 32
type input "[PERSON_NAME][EMAIL_ADDRESS][DOMAIN_NAME]"
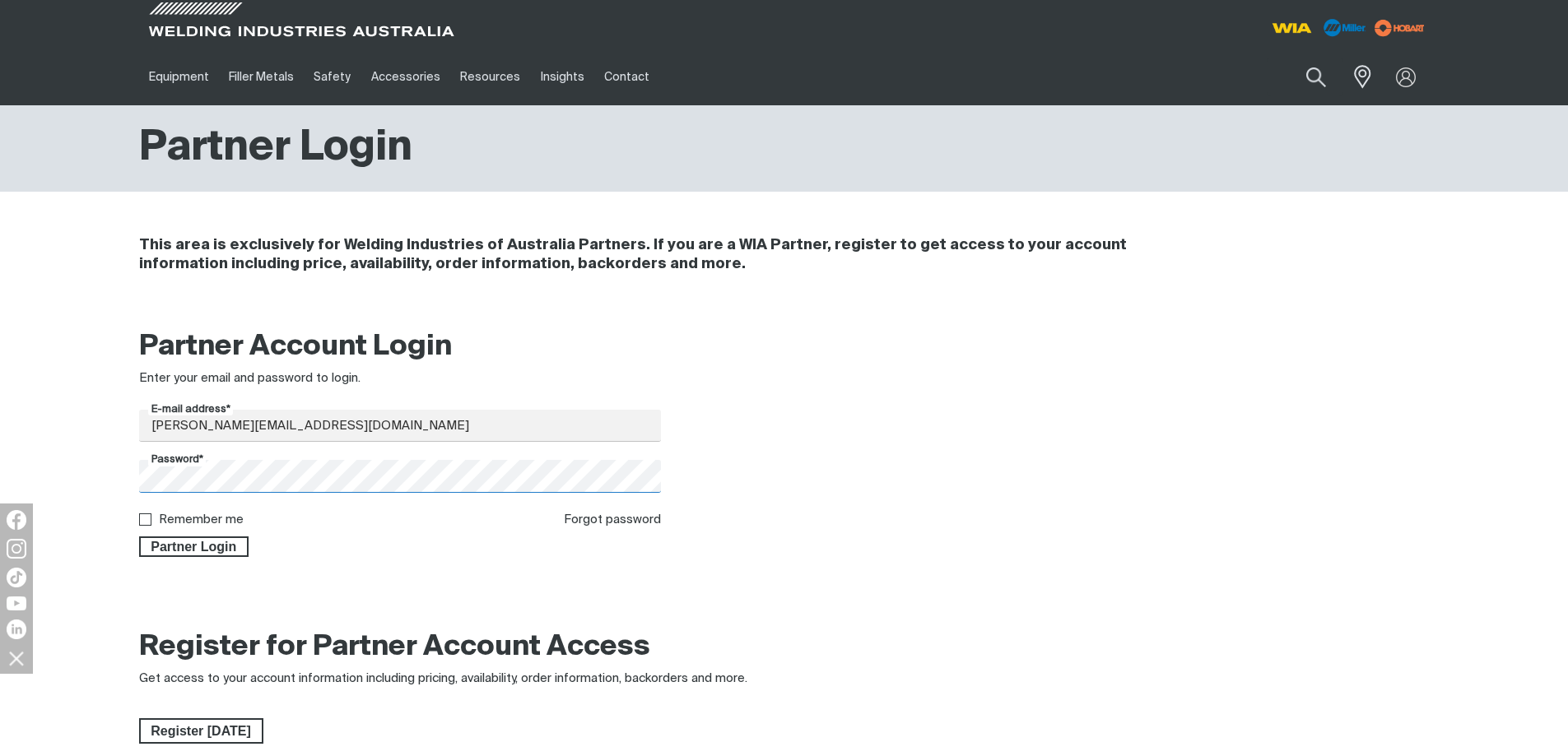
click at [139, 536] on button "Partner Login" at bounding box center [194, 547] width 110 height 22
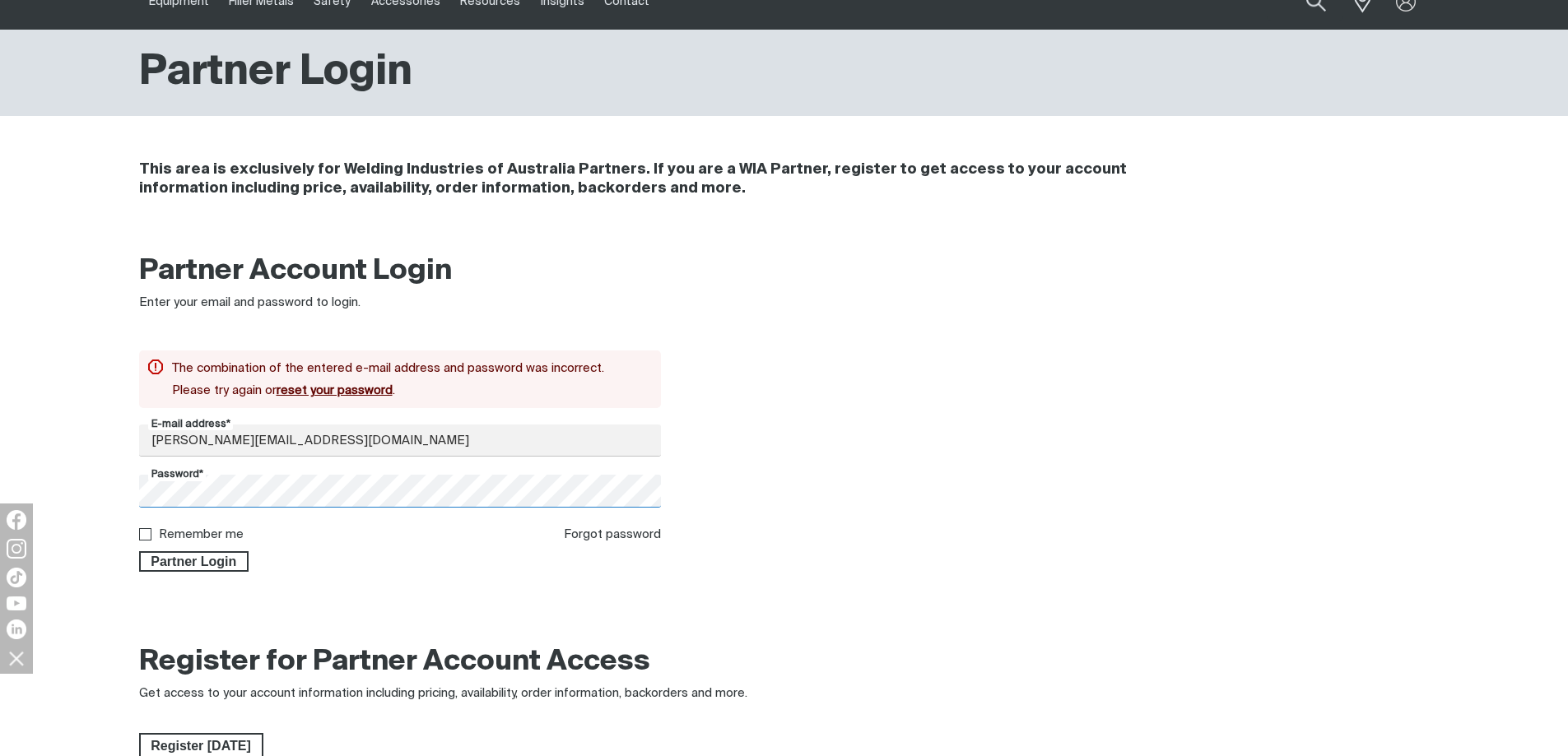
scroll to position [77, 0]
click at [600, 528] on link "Forgot password" at bounding box center [612, 533] width 97 height 13
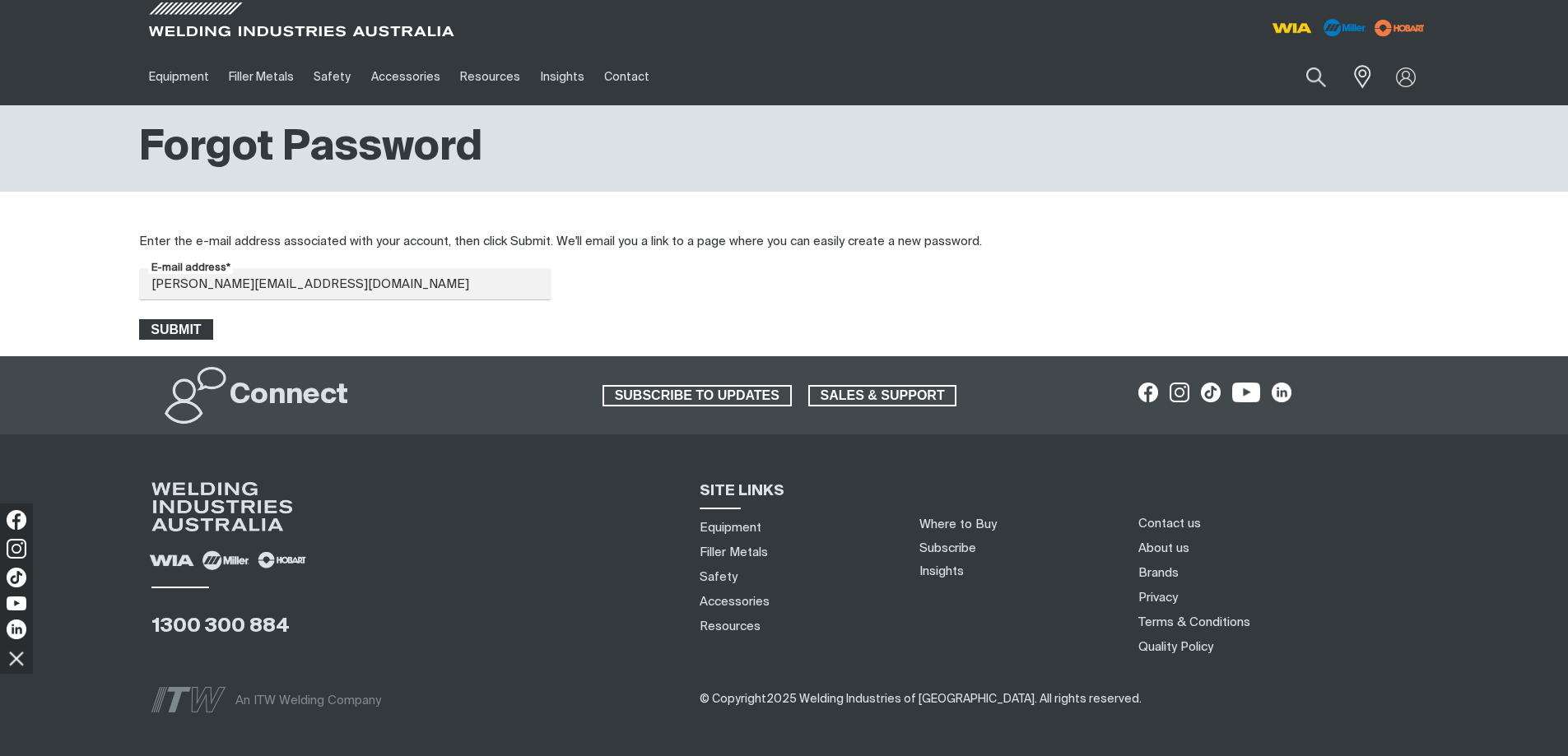
click at [163, 329] on span "Submit" at bounding box center [177, 330] width 72 height 22
